Goal: Transaction & Acquisition: Purchase product/service

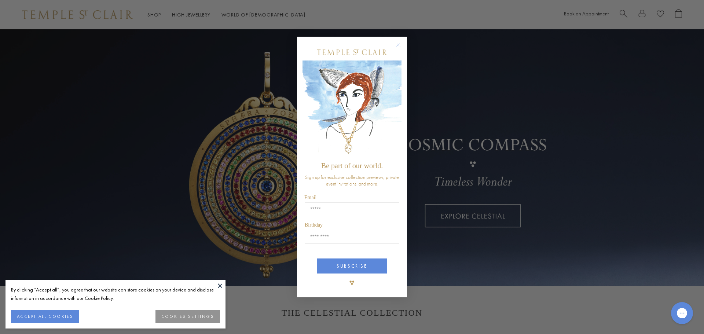
drag, startPoint x: 401, startPoint y: 43, endPoint x: 380, endPoint y: 40, distance: 21.2
click at [401, 43] on circle "Close dialog" at bounding box center [398, 44] width 9 height 9
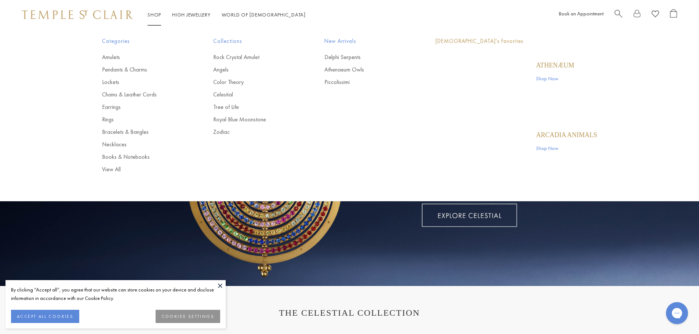
click at [156, 18] on li "Shop Shop Categories Amulets Pendants & Charms Lockets Chains & Leather Cords E…" at bounding box center [154, 14] width 14 height 9
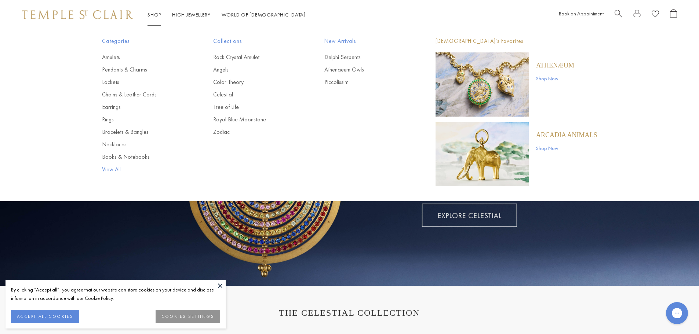
click at [107, 170] on link "View All" at bounding box center [143, 169] width 82 height 8
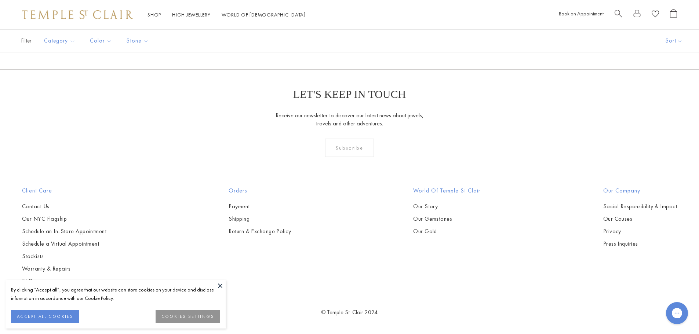
scroll to position [6017, 0]
click at [617, 11] on span "Search" at bounding box center [619, 13] width 8 height 8
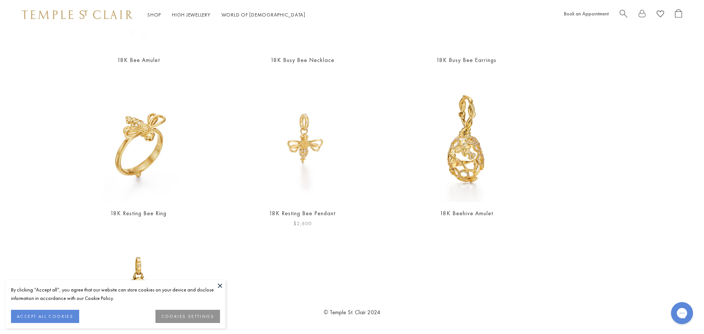
scroll to position [322, 0]
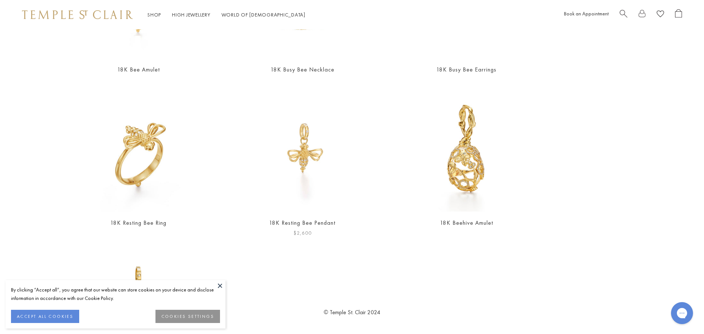
type input "***"
click at [299, 147] on img at bounding box center [302, 147] width 127 height 127
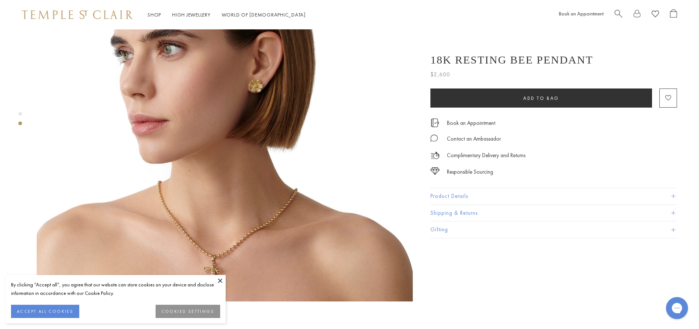
scroll to position [514, 0]
